Goal: Information Seeking & Learning: Learn about a topic

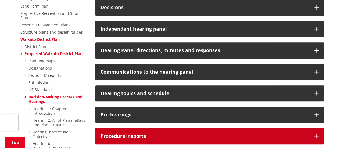
scroll to position [201, 0]
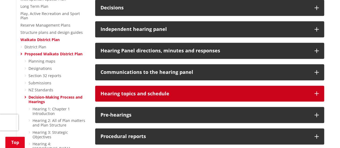
click at [153, 91] on h3 "Hearing topics and schedule" at bounding box center [204, 93] width 209 height 5
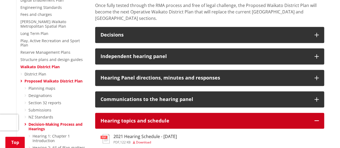
scroll to position [166, 0]
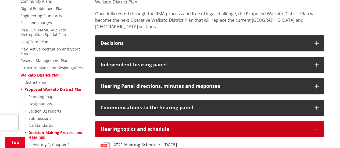
click at [153, 127] on h3 "Hearing topics and schedule" at bounding box center [204, 129] width 209 height 5
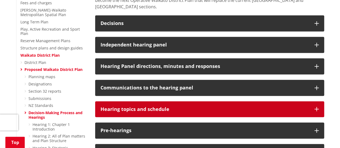
scroll to position [185, 0]
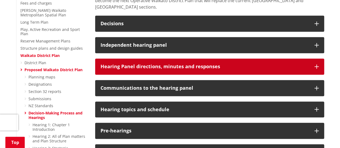
click at [187, 59] on button "Hearing Panel directions, minutes and responses" at bounding box center [209, 67] width 229 height 16
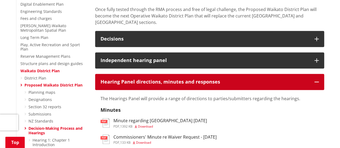
scroll to position [167, 0]
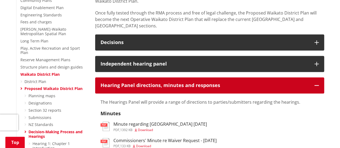
click at [173, 83] on h3 "Hearing Panel directions, minutes and responses" at bounding box center [204, 85] width 209 height 5
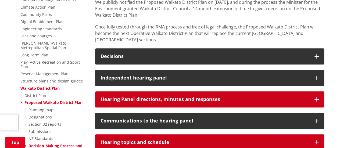
scroll to position [153, 0]
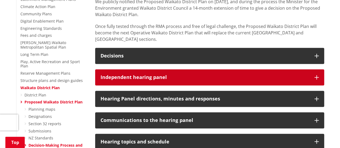
click at [179, 75] on h3 "Independent hearing panel" at bounding box center [204, 77] width 209 height 5
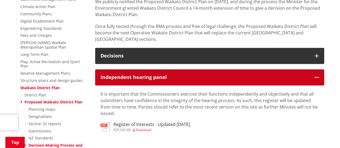
click at [179, 75] on h3 "Independent hearing panel" at bounding box center [204, 77] width 209 height 5
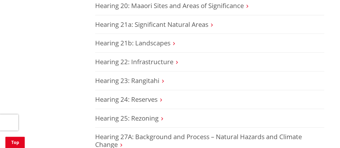
scroll to position [926, 0]
click at [157, 114] on link "Hearing 25: Rezoning" at bounding box center [126, 118] width 63 height 9
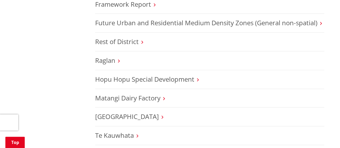
scroll to position [253, 0]
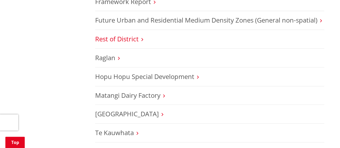
click at [132, 37] on link "Rest of District" at bounding box center [117, 38] width 44 height 9
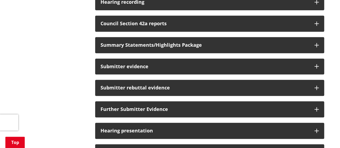
scroll to position [140, 0]
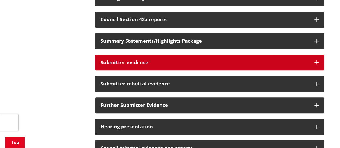
click at [179, 61] on h3 "Submitter evidence" at bounding box center [204, 62] width 209 height 5
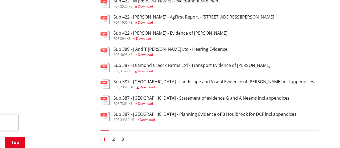
scroll to position [417, 0]
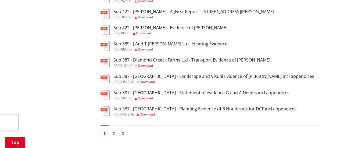
click at [216, 95] on h3 "Sub 387 - [GEOGRAPHIC_DATA] - Statement of evidence G and A Neems incl appendic…" at bounding box center [201, 92] width 176 height 5
